Goal: Find specific page/section: Find specific page/section

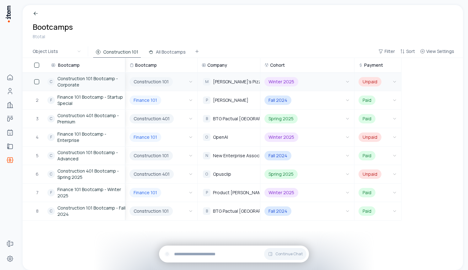
click at [84, 82] on link "Construction 101 Bootcamp - Corporate" at bounding box center [91, 82] width 68 height 13
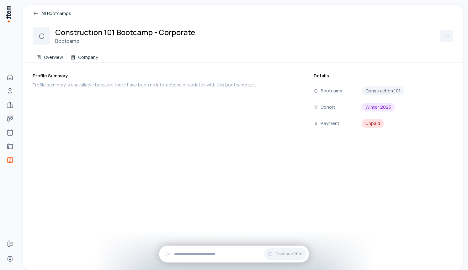
click at [85, 58] on button "Company" at bounding box center [84, 56] width 35 height 13
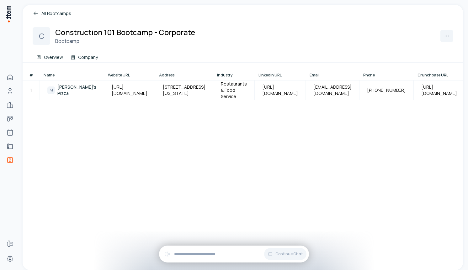
click at [52, 57] on button "Overview" at bounding box center [50, 56] width 34 height 13
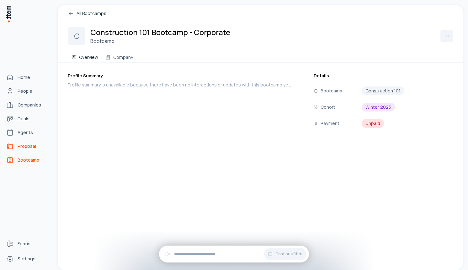
click at [16, 146] on link "Proposal" at bounding box center [28, 146] width 48 height 13
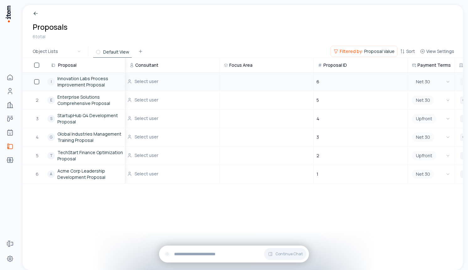
click at [66, 86] on link "Innovation Labs Process Improvement Proposal" at bounding box center [91, 82] width 68 height 13
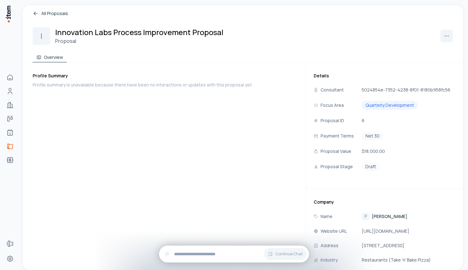
click at [373, 135] on div "Net 30" at bounding box center [372, 136] width 22 height 9
click at [374, 90] on span "5024854e-7352-4238-8f01-8180b958fc56" at bounding box center [405, 89] width 89 height 7
click at [368, 71] on div "Details Consultant 5024854e-7352-4238-8f01-8180b958fc56 Focus Area Quarterly De…" at bounding box center [384, 241] width 157 height 357
